Goal: Contribute content: Contribute content

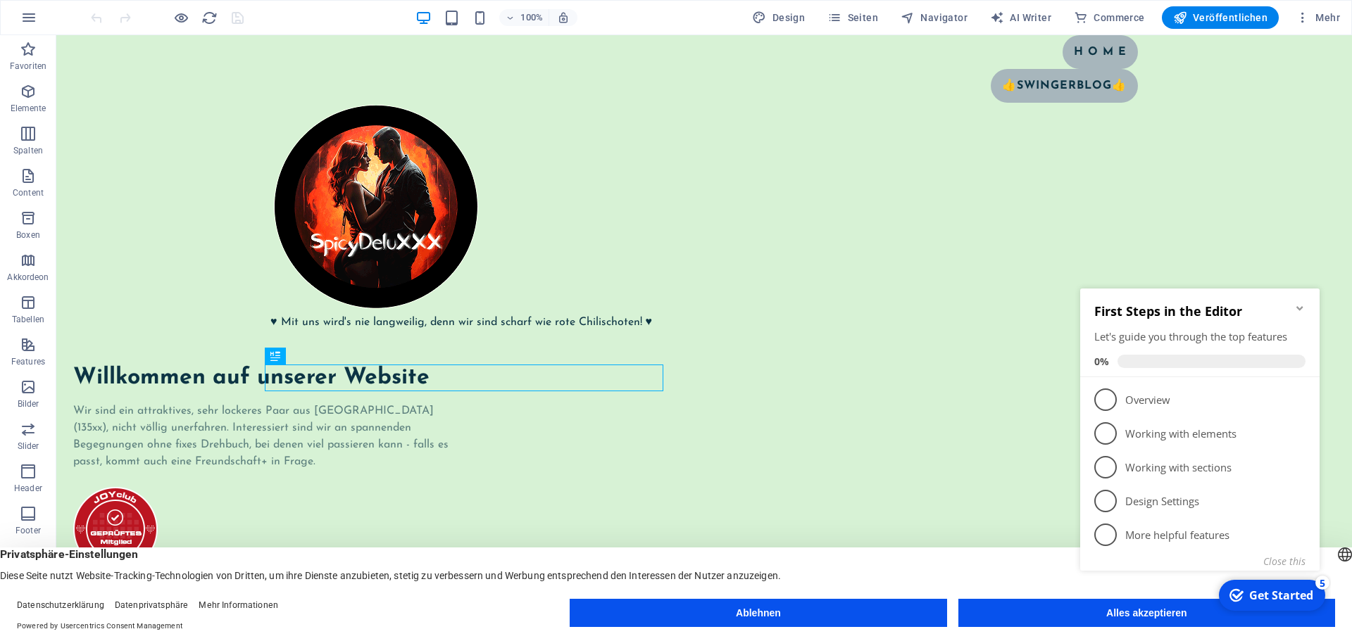
click div "checkmark Get Started 5 First Steps in the Editor Let's guide you through the t…"
click at [1299, 307] on icon "Minimize checklist" at bounding box center [1299, 308] width 11 height 11
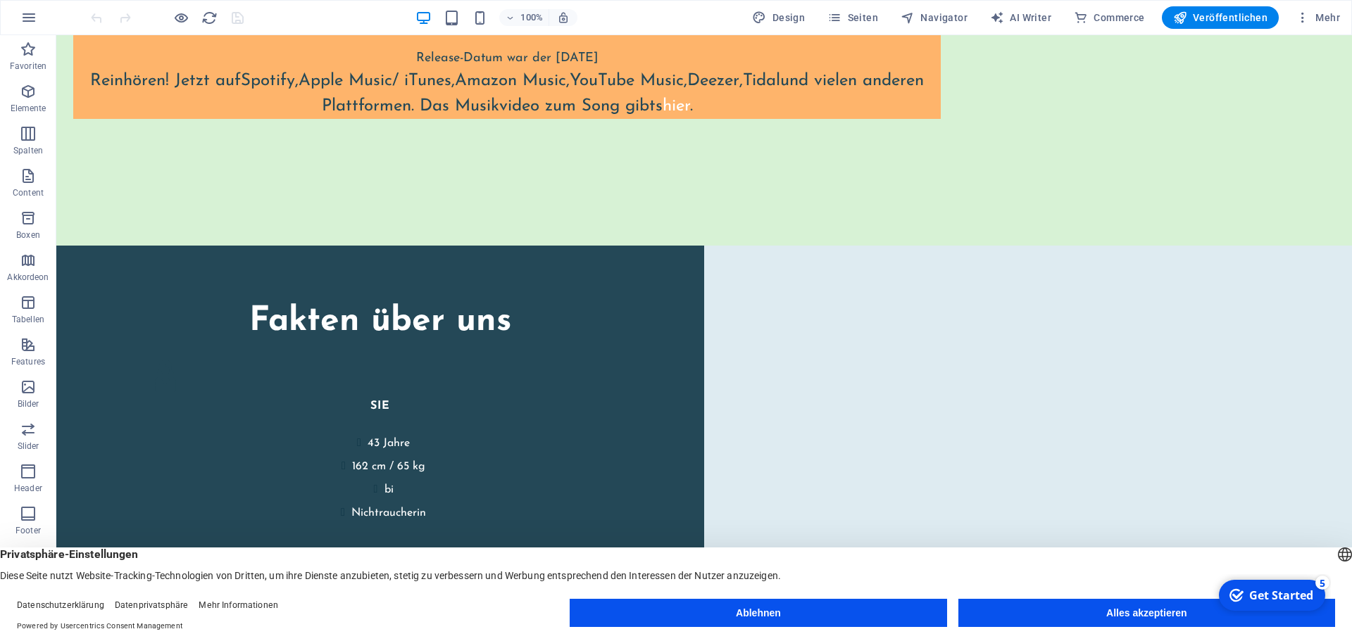
scroll to position [1917, 0]
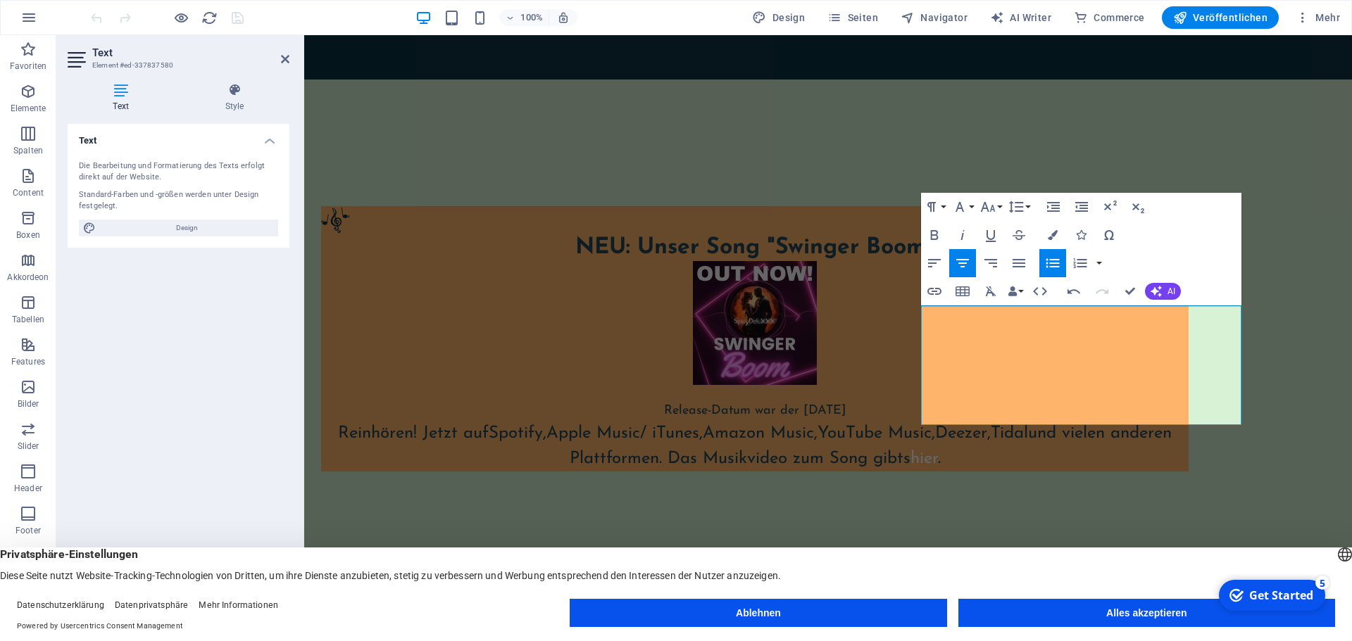
scroll to position [1718, 0]
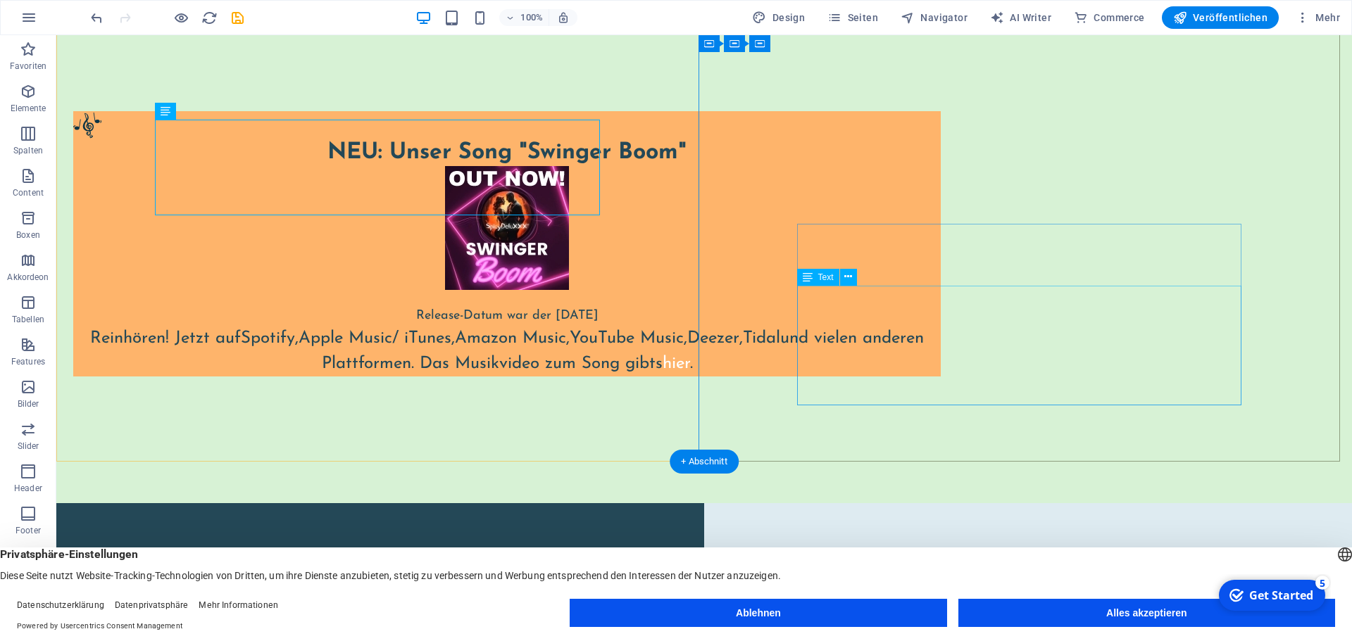
scroll to position [1861, 0]
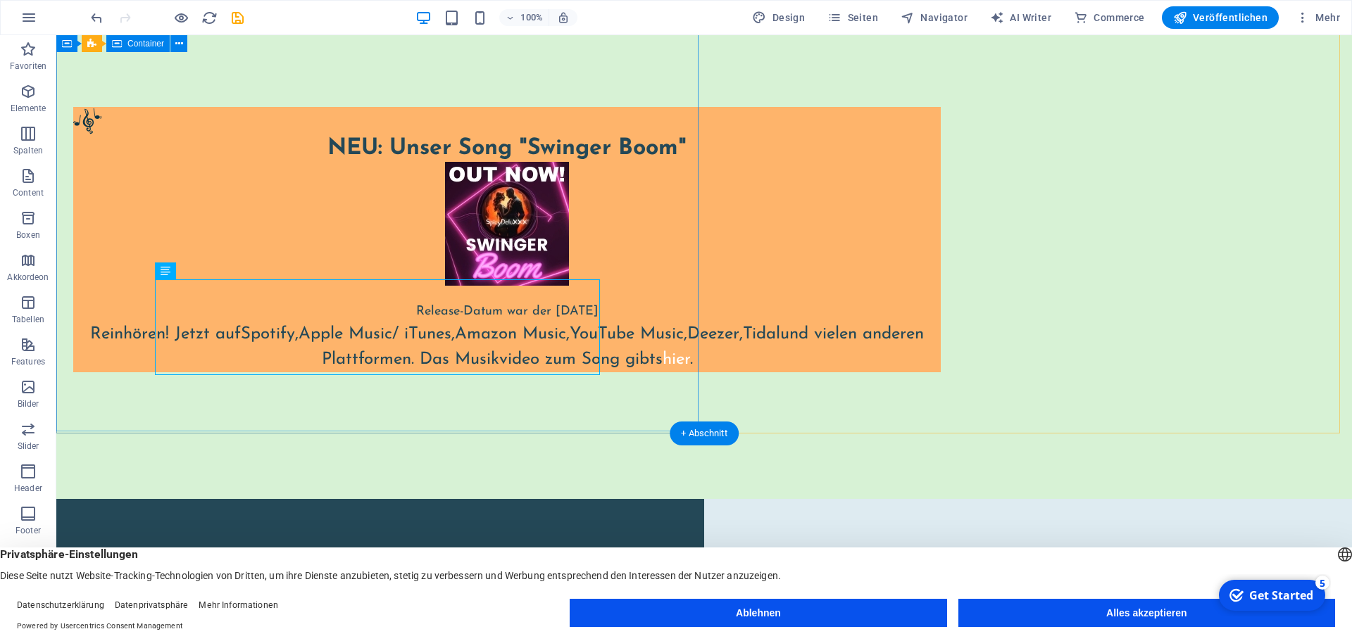
scroll to position [1789, 0]
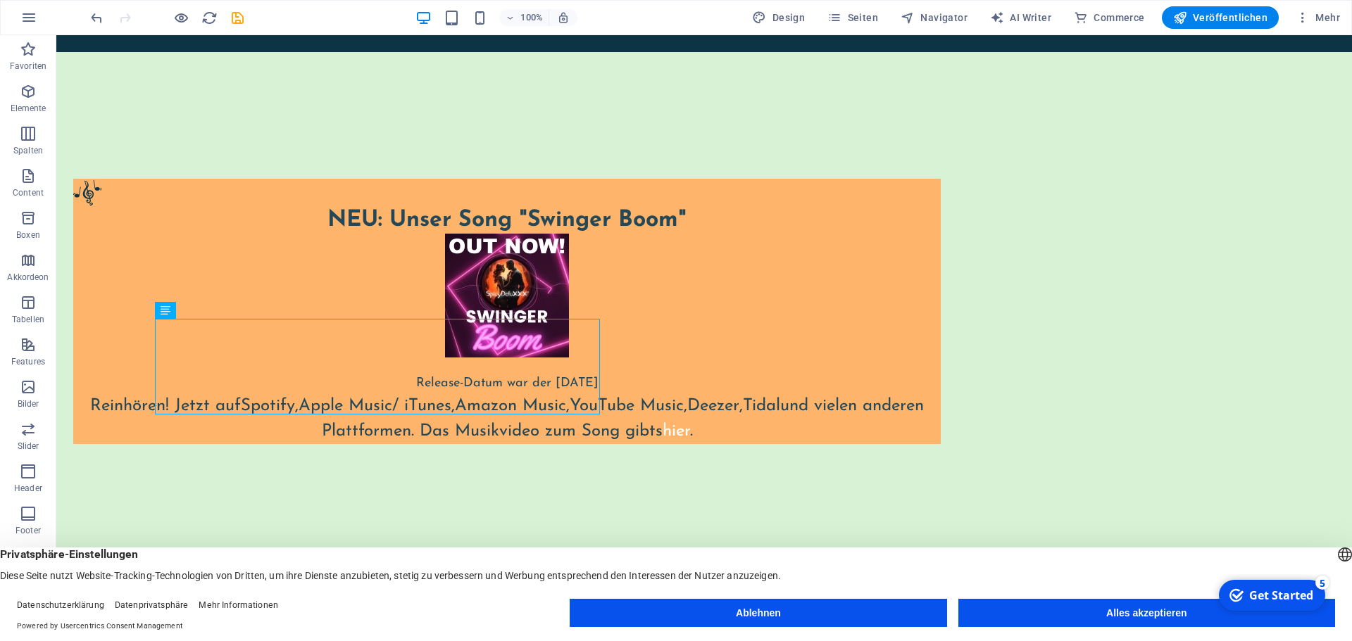
drag, startPoint x: 1122, startPoint y: 610, endPoint x: 1295, endPoint y: 473, distance: 220.4
click at [1122, 610] on button "Alles akzeptieren" at bounding box center [1146, 613] width 377 height 28
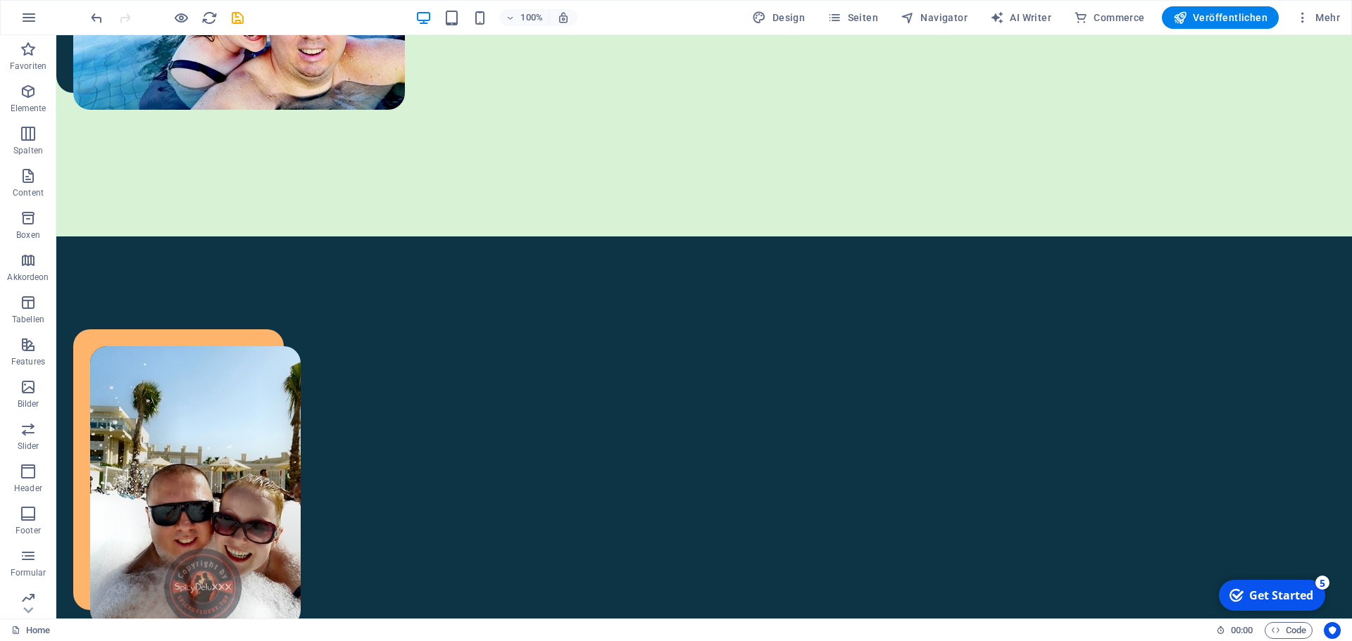
scroll to position [749, 0]
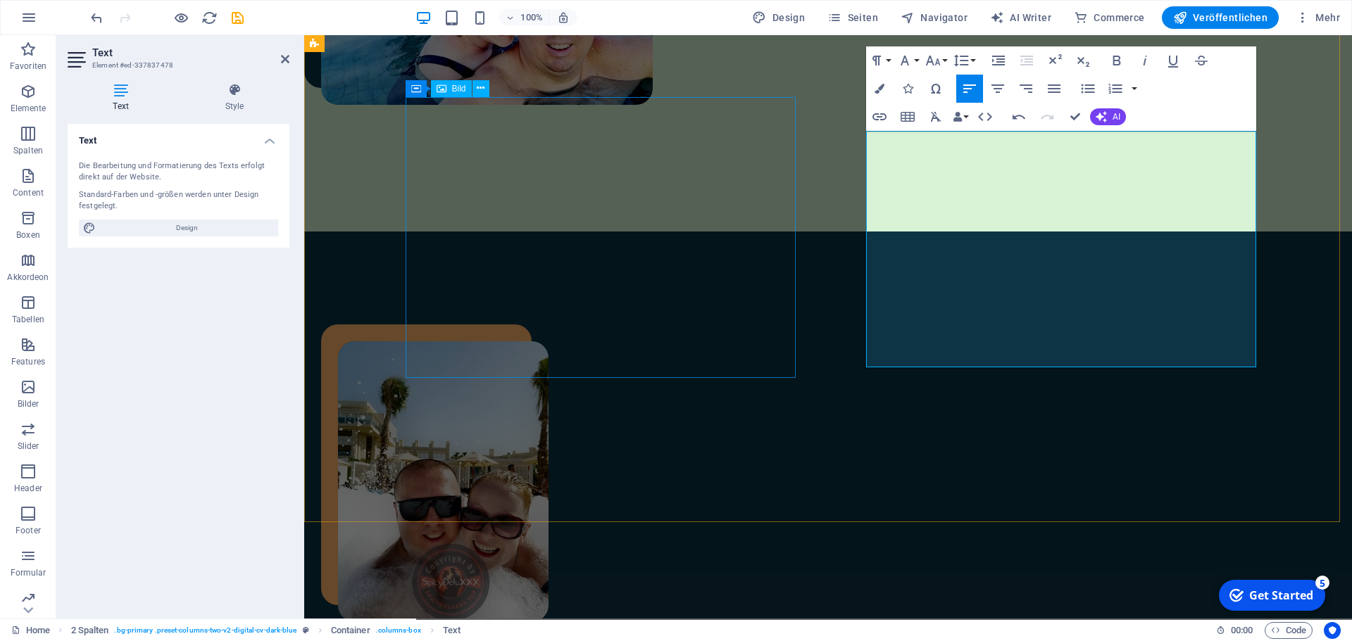
click at [728, 341] on figure at bounding box center [533, 481] width 390 height 281
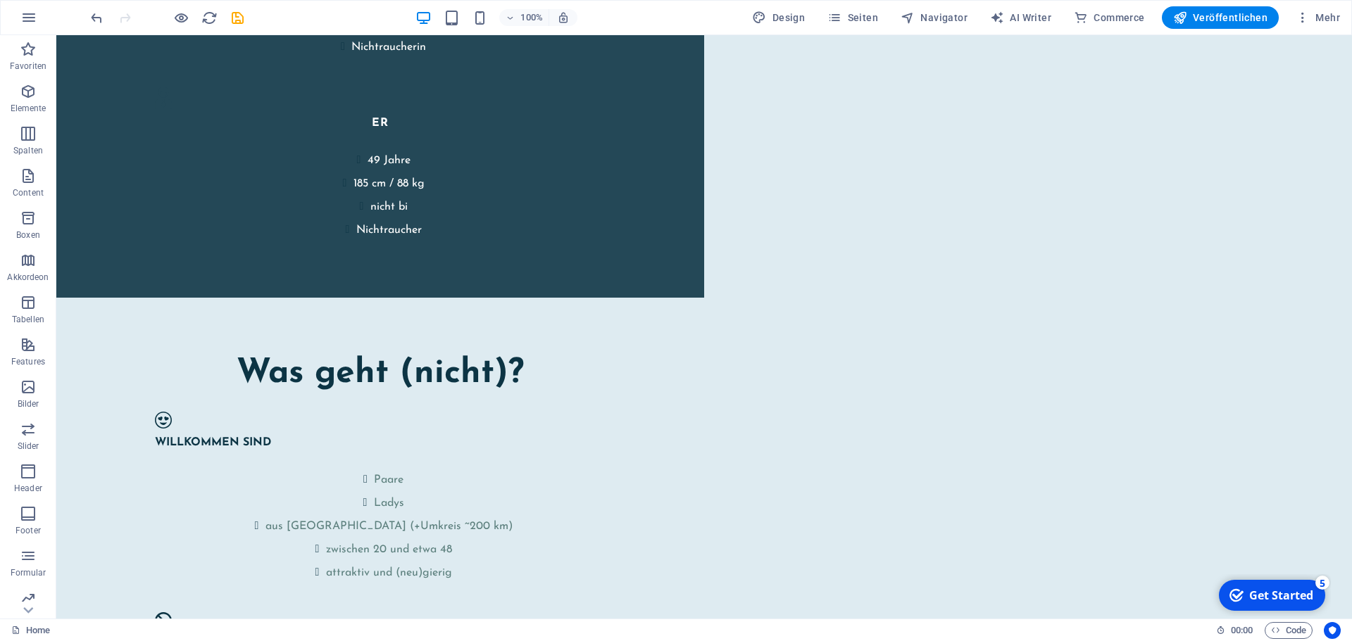
scroll to position [2638, 0]
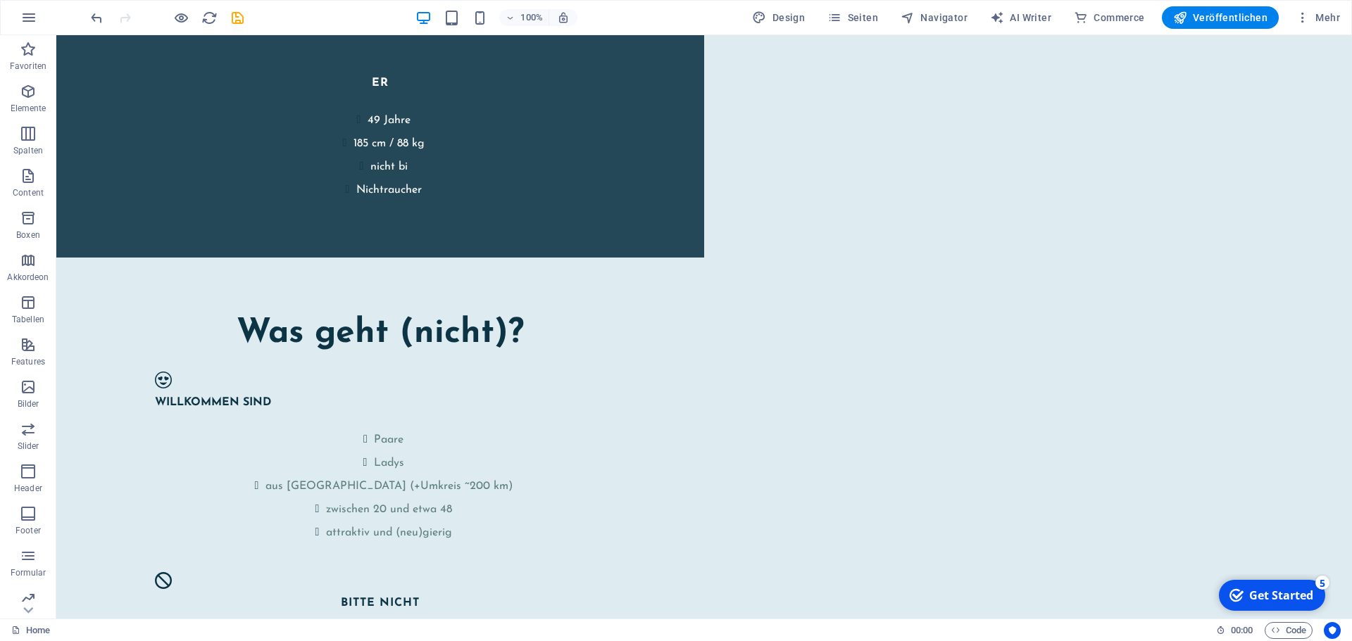
drag, startPoint x: 1349, startPoint y: 395, endPoint x: 169, endPoint y: 37, distance: 1233.7
click at [1190, 15] on span "Veröffentlichen" at bounding box center [1220, 18] width 94 height 14
